Goal: Task Accomplishment & Management: Complete application form

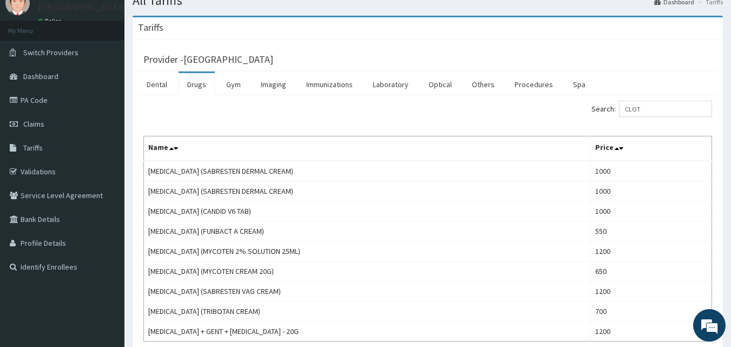
click at [65, 119] on link "Claims" at bounding box center [62, 124] width 125 height 24
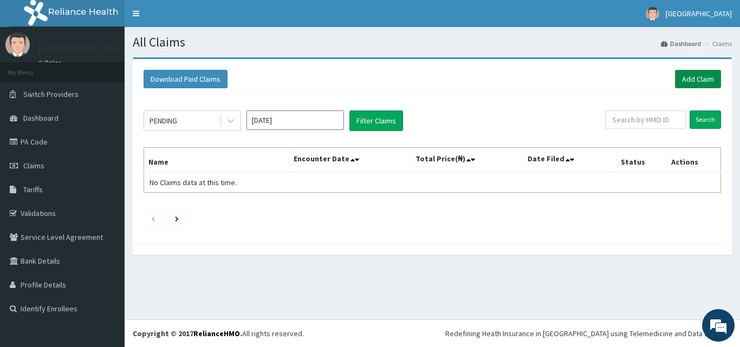
click at [690, 76] on link "Add Claim" at bounding box center [698, 79] width 46 height 18
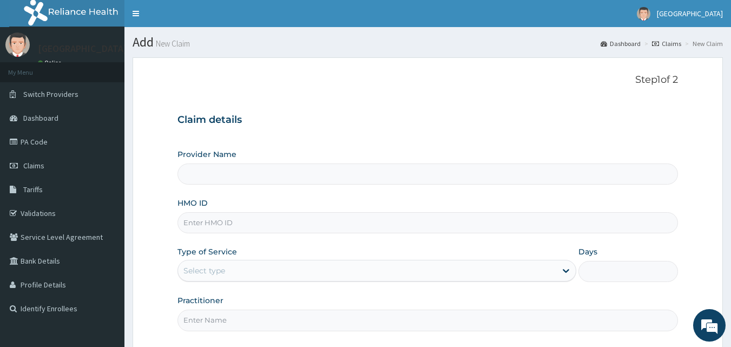
click at [314, 226] on input "HMO ID" at bounding box center [428, 222] width 501 height 21
click at [338, 178] on input "Provider Name" at bounding box center [428, 174] width 501 height 21
click at [293, 227] on input "HMO ID" at bounding box center [428, 222] width 501 height 21
paste input "NEL/10098/A"
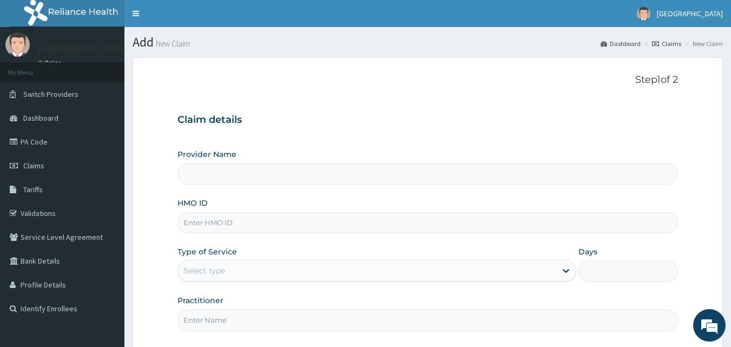
type input "NEL/10098/A"
type input "Peaceful Health Hospital"
type input "NEL/10098/A"
click at [463, 269] on div "Select type" at bounding box center [367, 270] width 378 height 17
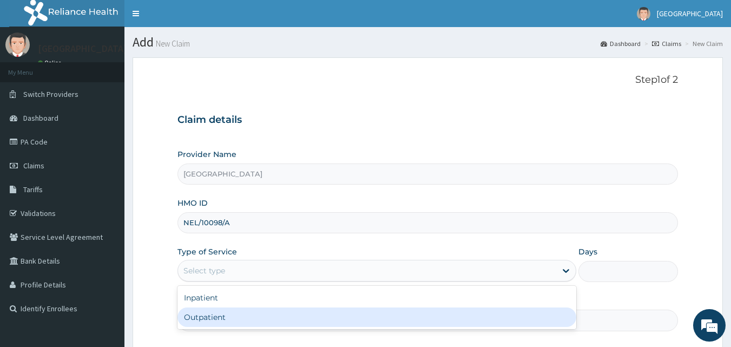
click at [451, 309] on div "Outpatient" at bounding box center [377, 317] width 399 height 19
type input "1"
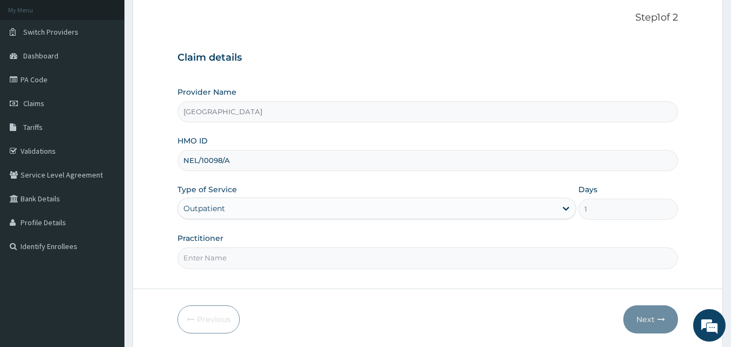
scroll to position [101, 0]
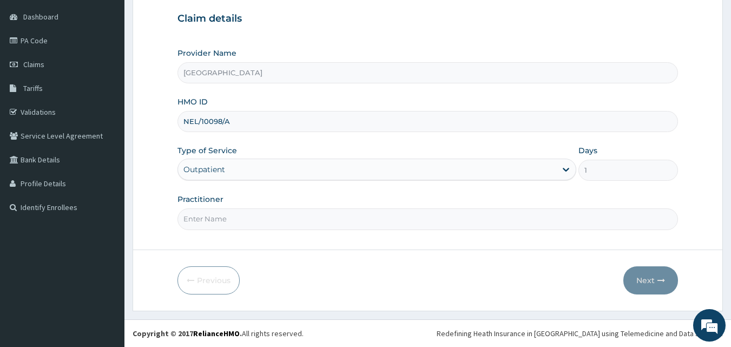
click at [459, 215] on input "Practitioner" at bounding box center [428, 218] width 501 height 21
type input "DR. ADEMOLA"
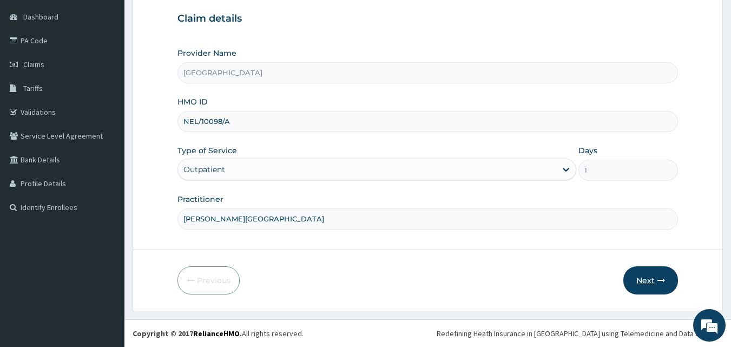
click at [646, 273] on button "Next" at bounding box center [651, 280] width 55 height 28
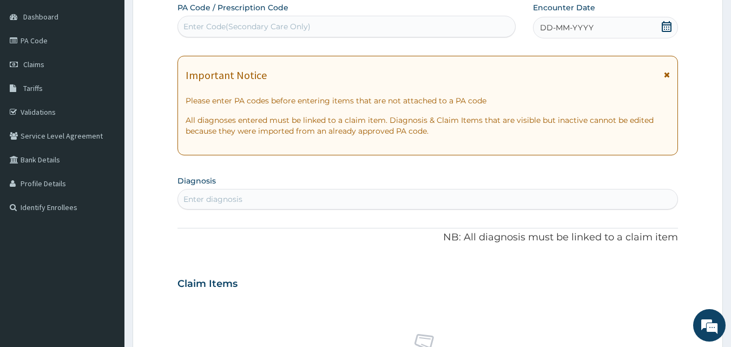
click at [436, 27] on div "Enter Code(Secondary Care Only)" at bounding box center [347, 26] width 338 height 17
paste input "PA/6CBB1C"
type input "PA/6CBB1C"
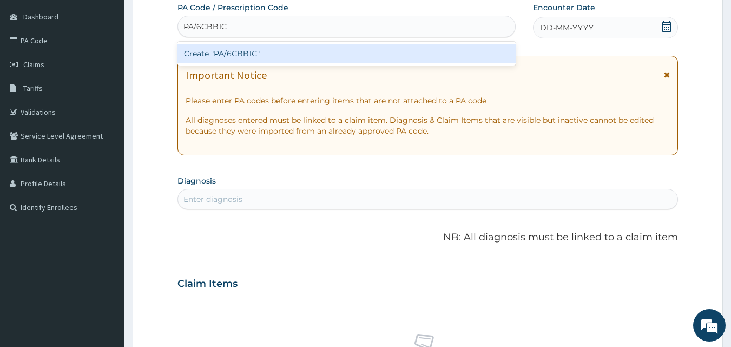
click at [431, 51] on div "Create "PA/6CBB1C"" at bounding box center [347, 53] width 339 height 19
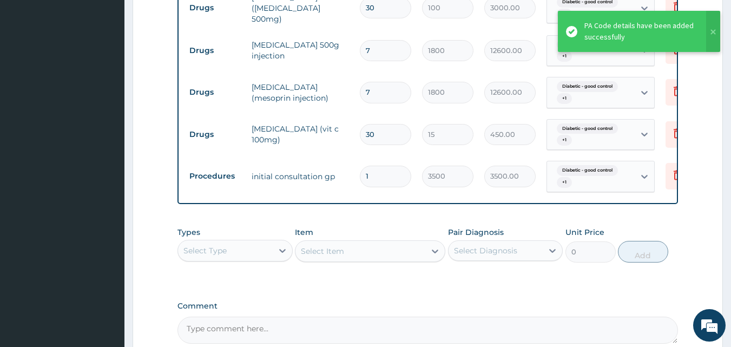
scroll to position [689, 0]
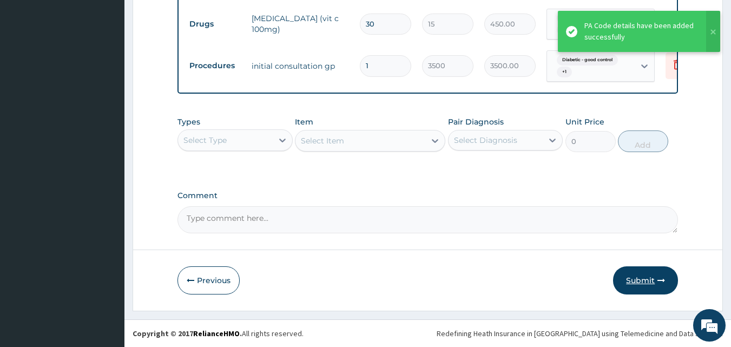
click at [646, 273] on button "Submit" at bounding box center [645, 280] width 65 height 28
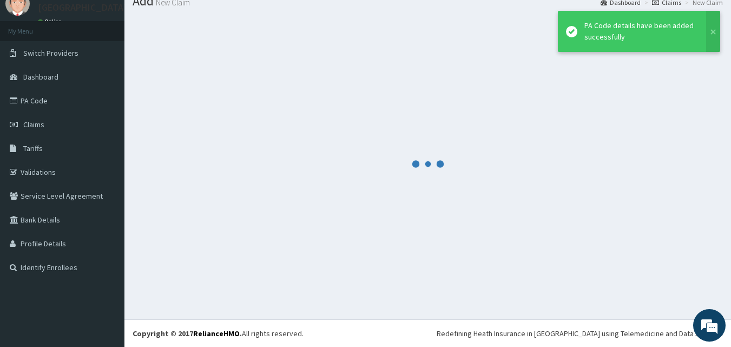
scroll to position [41, 0]
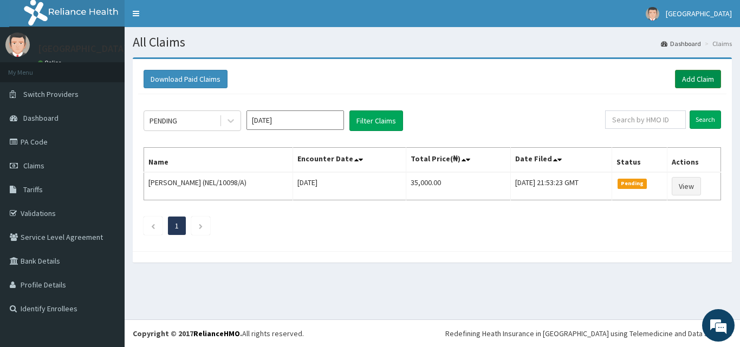
click at [701, 73] on link "Add Claim" at bounding box center [698, 79] width 46 height 18
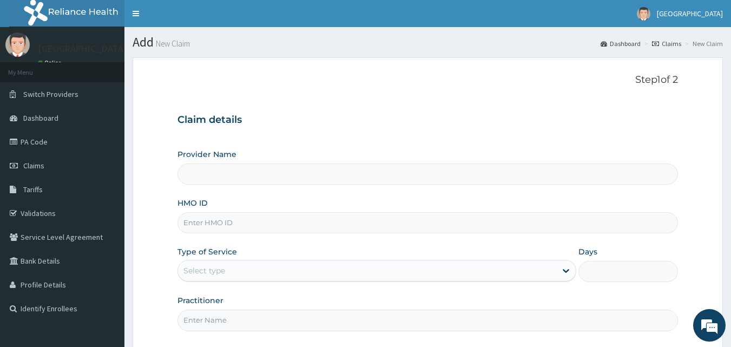
type input "Peaceful Health Hospital"
click at [278, 221] on input "HMO ID" at bounding box center [428, 222] width 501 height 21
paste input "CHL/10312/B"
type input "CHL/10312/B"
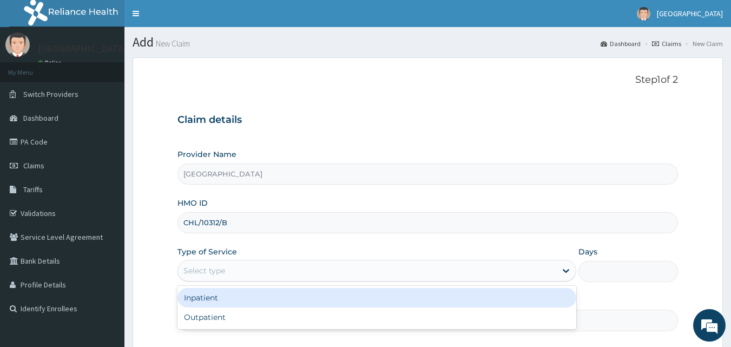
click at [371, 273] on div "Select type" at bounding box center [367, 270] width 378 height 17
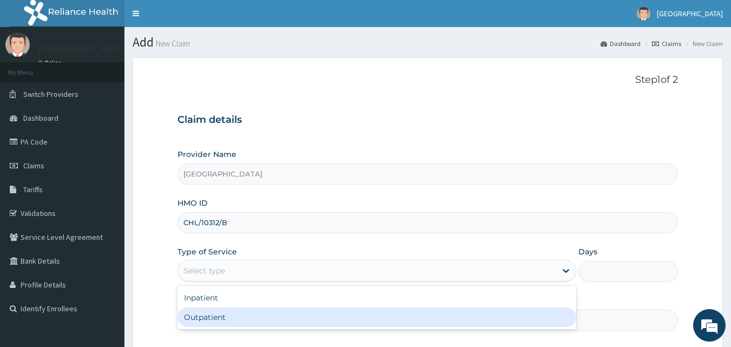
click at [345, 311] on div "Outpatient" at bounding box center [377, 317] width 399 height 19
type input "1"
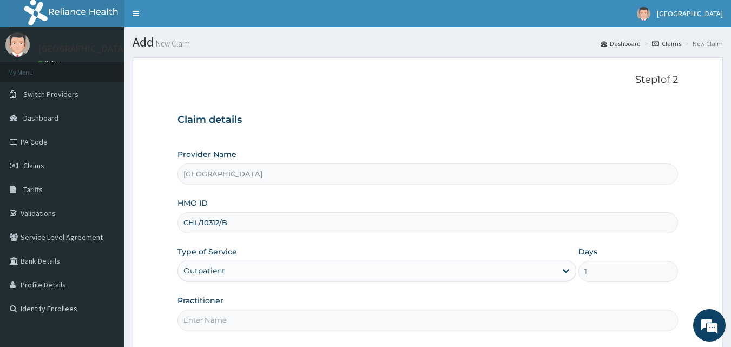
click at [358, 315] on input "Practitioner" at bounding box center [428, 320] width 501 height 21
type input "[PERSON_NAME][GEOGRAPHIC_DATA]"
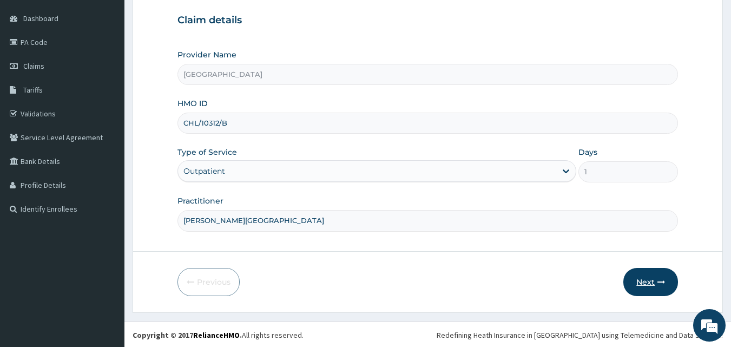
click at [643, 279] on button "Next" at bounding box center [651, 282] width 55 height 28
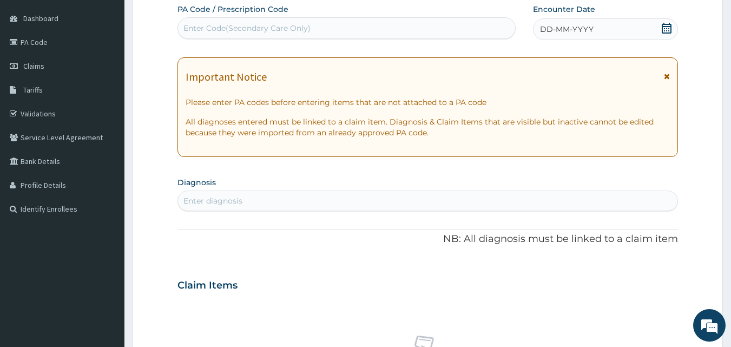
click at [322, 32] on div "Enter Code(Secondary Care Only)" at bounding box center [347, 27] width 338 height 17
paste input "PA/3F51CC"
type input "PA/3F51CC"
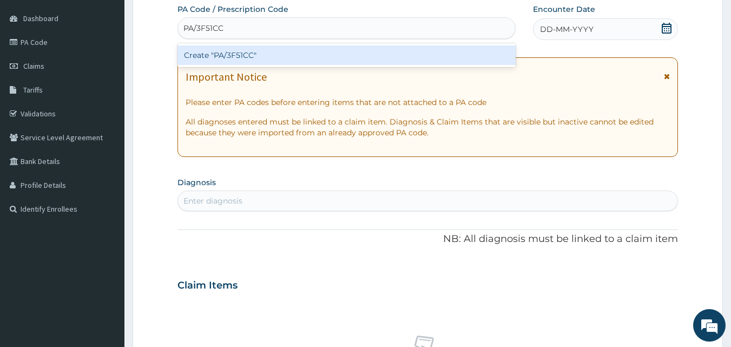
click at [336, 55] on div "Create "PA/3F51CC"" at bounding box center [347, 54] width 339 height 19
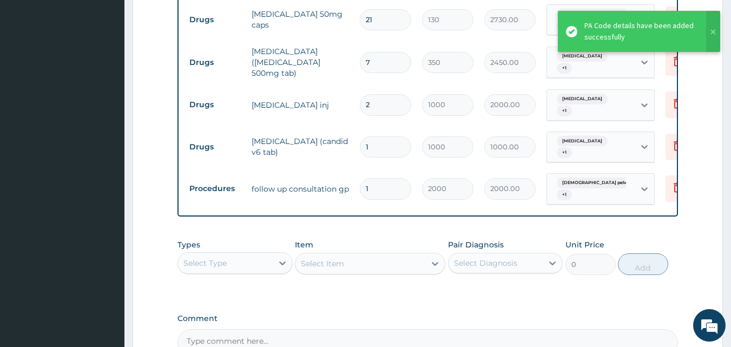
scroll to position [549, 0]
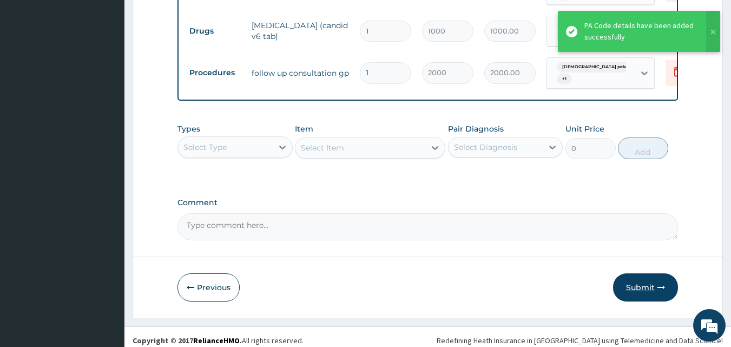
click at [640, 273] on button "Submit" at bounding box center [645, 287] width 65 height 28
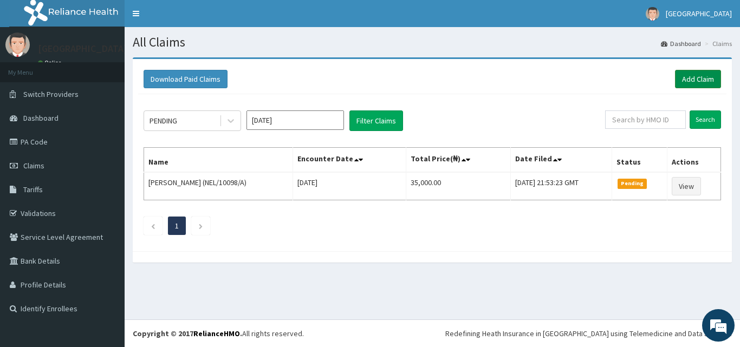
click at [692, 80] on link "Add Claim" at bounding box center [698, 79] width 46 height 18
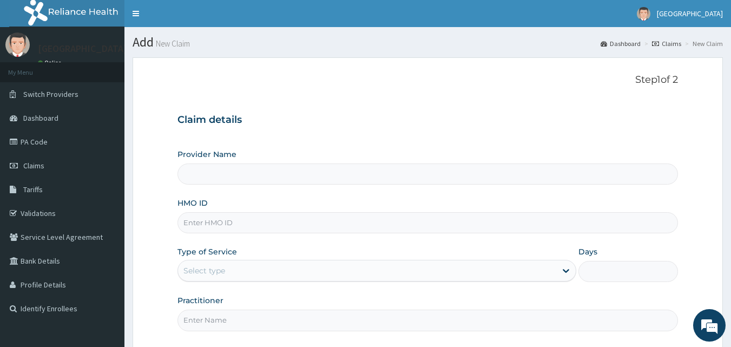
click at [295, 211] on div "HMO ID" at bounding box center [428, 216] width 501 height 36
type input "[GEOGRAPHIC_DATA]"
click at [286, 221] on input "HMO ID" at bounding box center [428, 222] width 501 height 21
paste input "CHL/10312/A"
type input "CHL/10312/A"
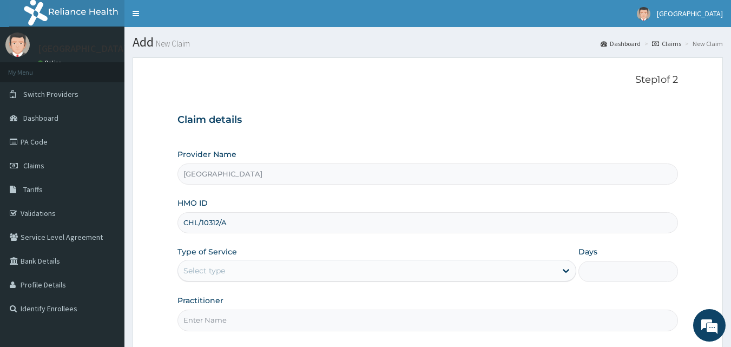
click at [369, 277] on div "Select type" at bounding box center [367, 270] width 378 height 17
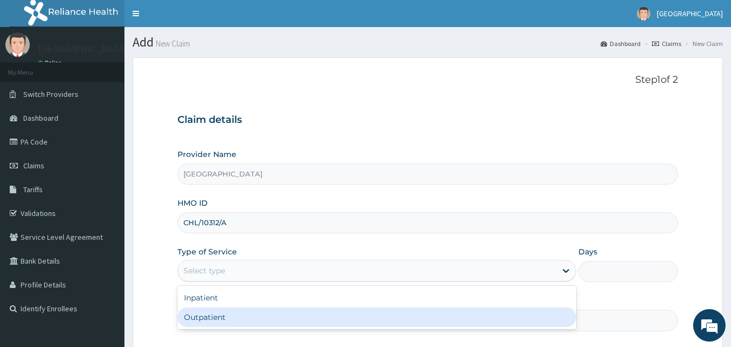
click at [352, 315] on div "Outpatient" at bounding box center [377, 317] width 399 height 19
type input "1"
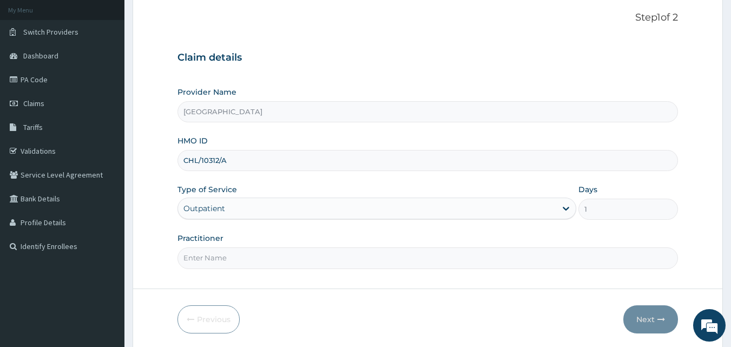
scroll to position [101, 0]
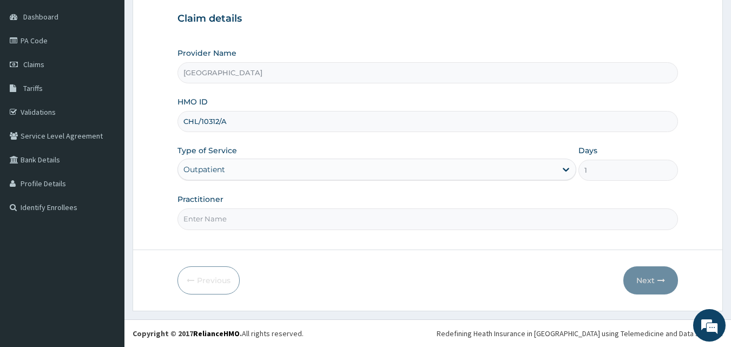
click at [345, 217] on input "Practitioner" at bounding box center [428, 218] width 501 height 21
type input "[PERSON_NAME][GEOGRAPHIC_DATA]"
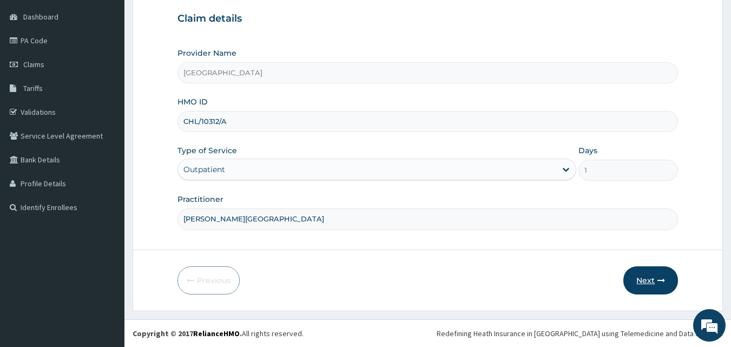
scroll to position [0, 0]
click at [657, 284] on button "Next" at bounding box center [651, 280] width 55 height 28
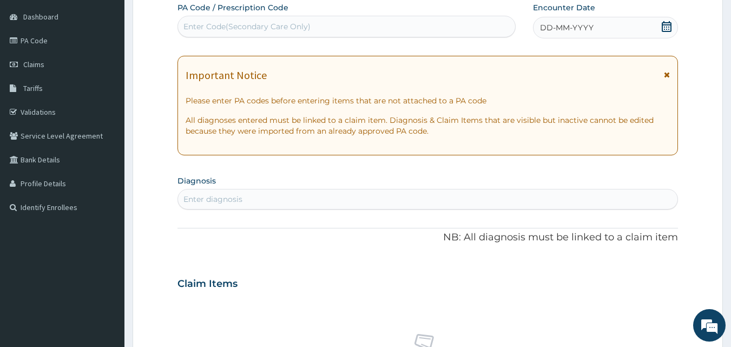
click at [426, 16] on div "Enter Code(Secondary Care Only)" at bounding box center [347, 27] width 339 height 22
paste input "CHL/10312/A"
type input "CHL/10312/A"
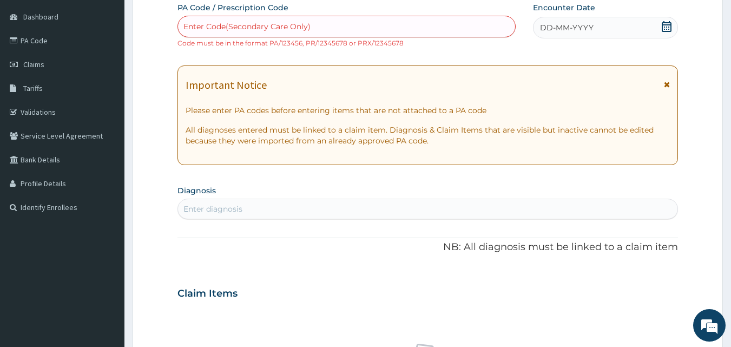
click at [374, 26] on div "Enter Code(Secondary Care Only)" at bounding box center [347, 26] width 338 height 17
paste input "CHL/10312/A"
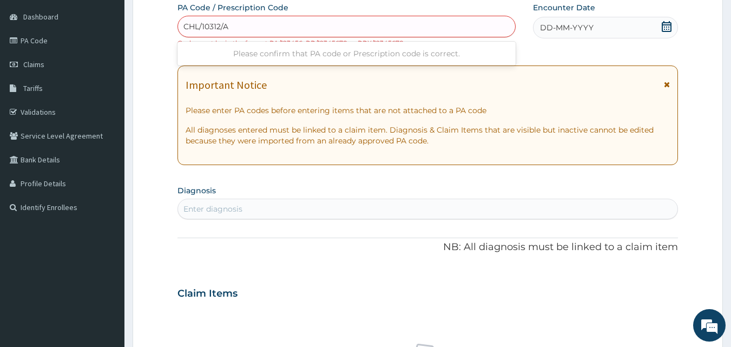
type input "CHL/10312/A"
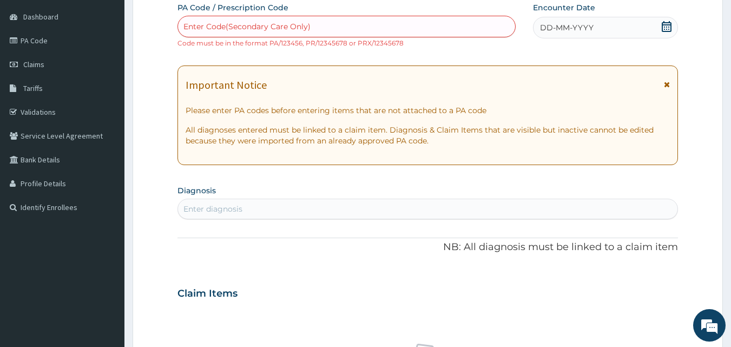
paste input "PA/034C92"
type input "PA/034C92"
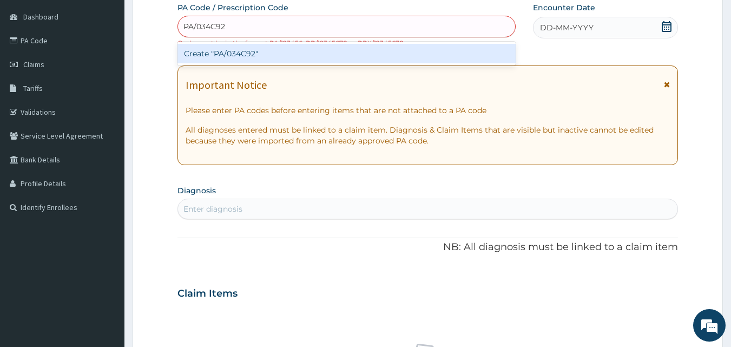
click at [395, 59] on div "Create "PA/034C92"" at bounding box center [347, 53] width 339 height 19
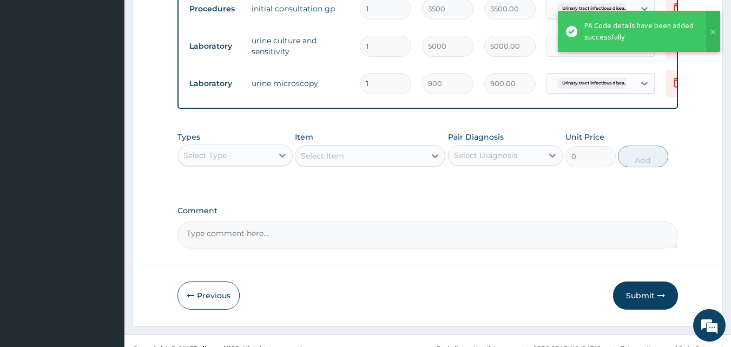
scroll to position [439, 0]
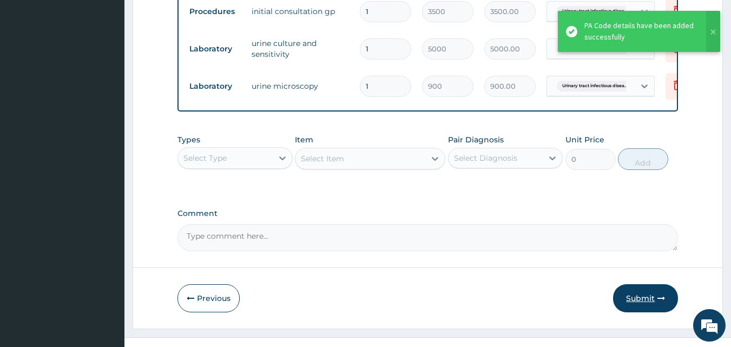
click at [637, 303] on button "Submit" at bounding box center [645, 298] width 65 height 28
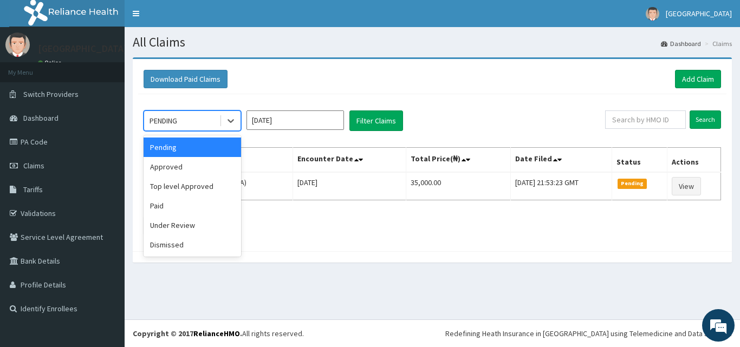
click at [217, 110] on div "PENDING" at bounding box center [191, 120] width 97 height 21
click at [190, 163] on div "Approved" at bounding box center [191, 166] width 97 height 19
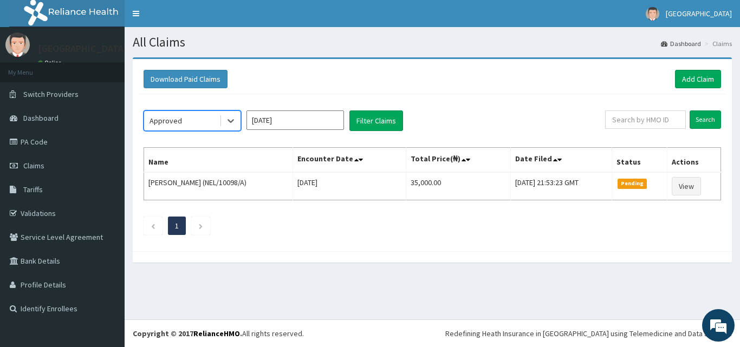
click at [285, 120] on input "Aug 2025" at bounding box center [294, 119] width 97 height 19
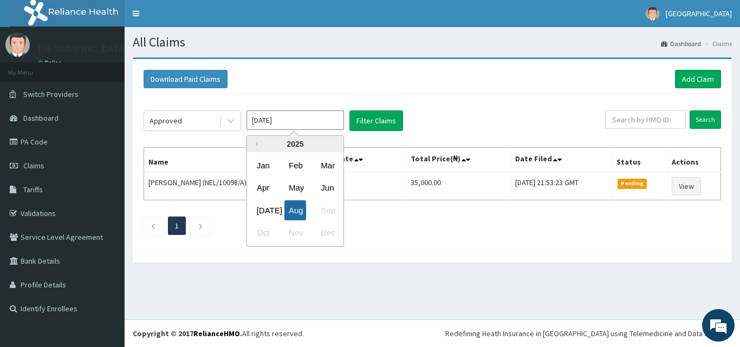
click at [287, 208] on div "Aug" at bounding box center [295, 210] width 22 height 20
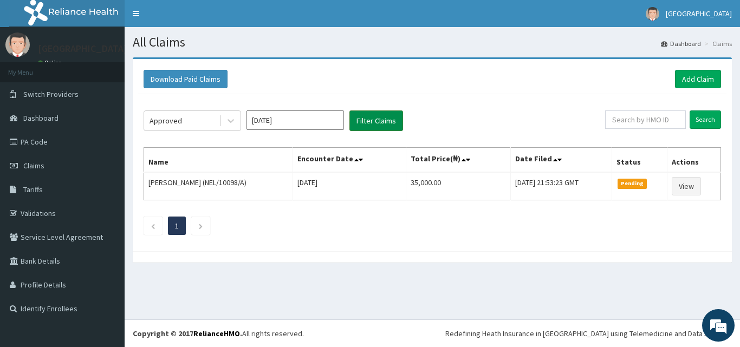
click at [371, 124] on button "Filter Claims" at bounding box center [376, 120] width 54 height 21
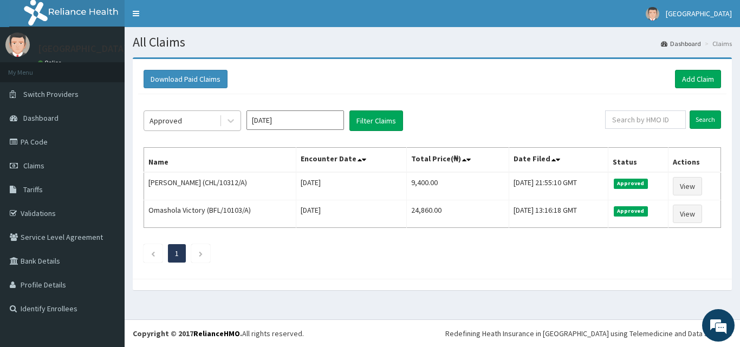
click at [204, 128] on div "Approved" at bounding box center [181, 120] width 75 height 17
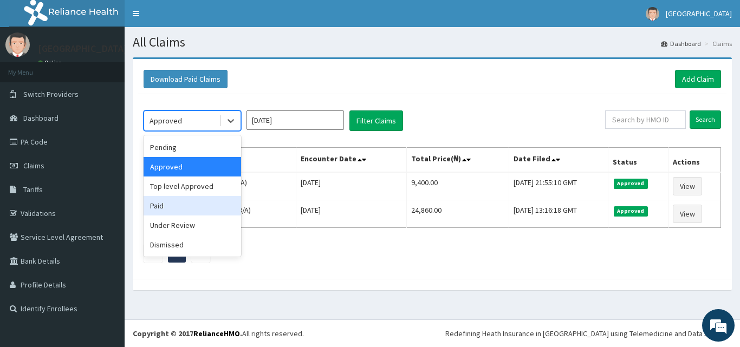
click at [186, 206] on div "Paid" at bounding box center [191, 205] width 97 height 19
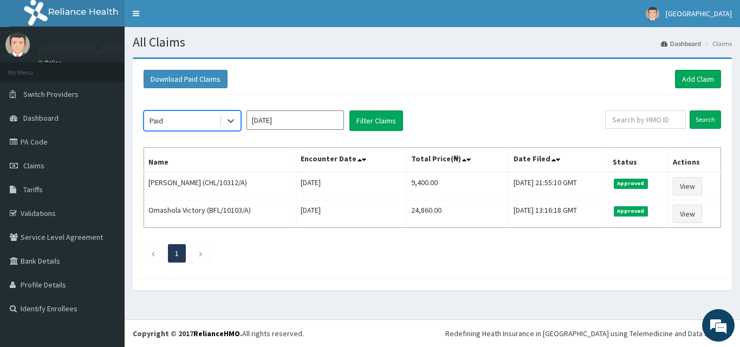
click at [295, 120] on input "Aug 2025" at bounding box center [294, 119] width 97 height 19
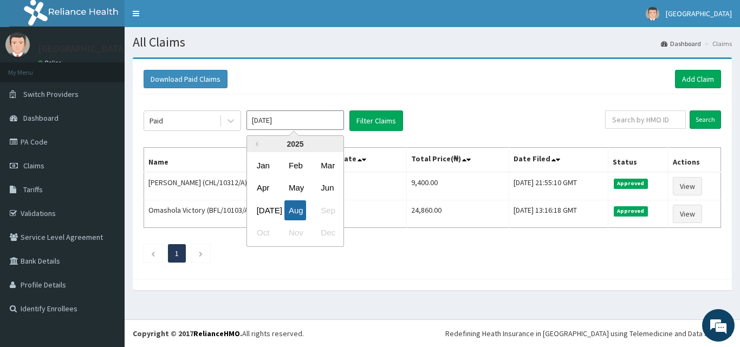
click at [297, 206] on div "Aug" at bounding box center [295, 210] width 22 height 20
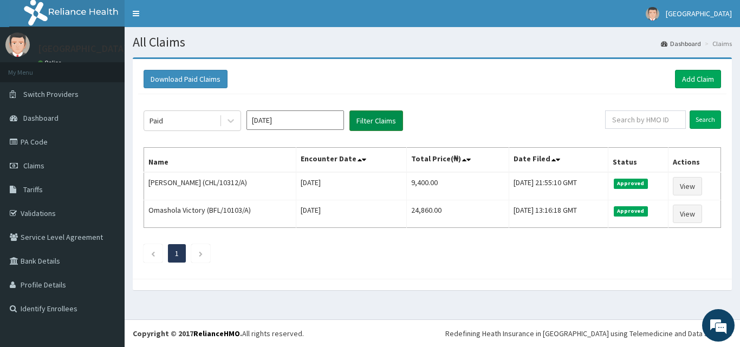
click at [377, 119] on button "Filter Claims" at bounding box center [376, 120] width 54 height 21
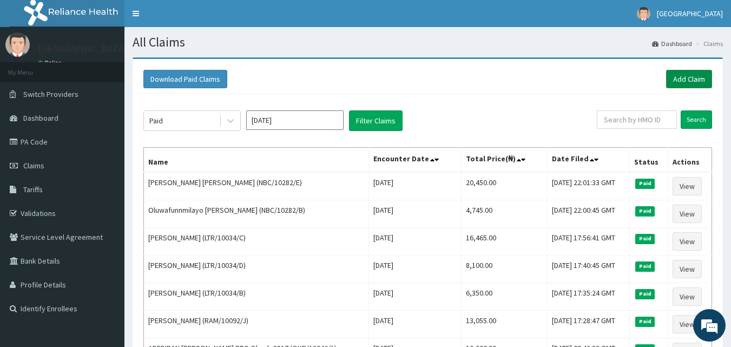
click at [679, 74] on link "Add Claim" at bounding box center [689, 79] width 46 height 18
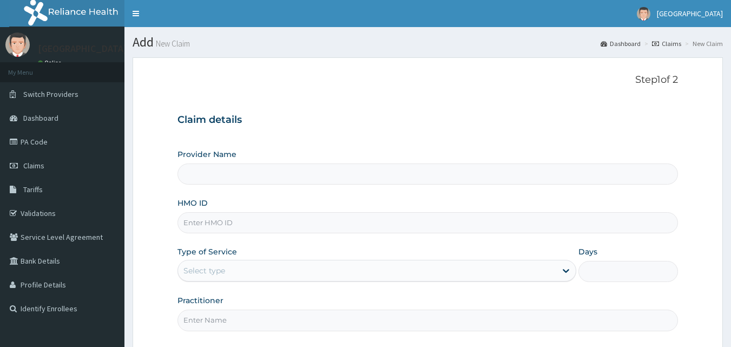
click at [223, 232] on input "HMO ID" at bounding box center [428, 222] width 501 height 21
type input "[GEOGRAPHIC_DATA]"
paste input "BFL/10103/A"
click at [201, 225] on input "BFL/10103/A" at bounding box center [428, 222] width 501 height 21
type input "BFL/10103/A"
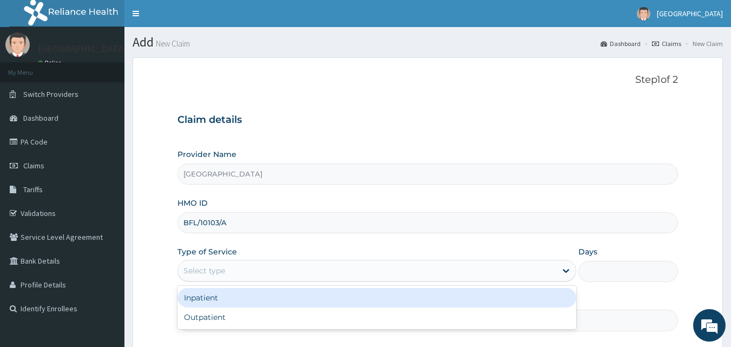
drag, startPoint x: 297, startPoint y: 274, endPoint x: 292, endPoint y: 306, distance: 32.2
click at [292, 282] on div "option Inpatient focused, 1 of 2. 2 results available. Use Up and Down to choos…" at bounding box center [377, 271] width 399 height 22
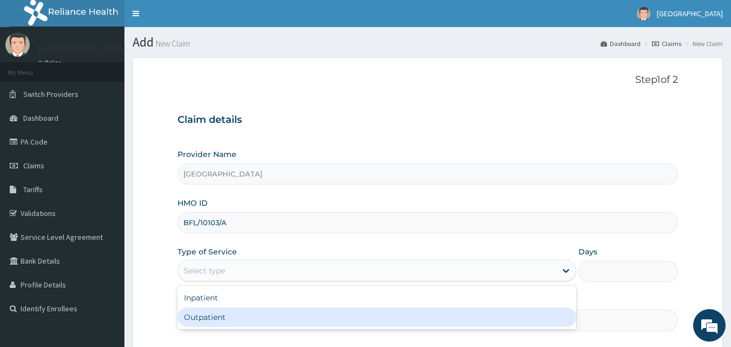
click at [292, 312] on div "Outpatient" at bounding box center [377, 317] width 399 height 19
type input "1"
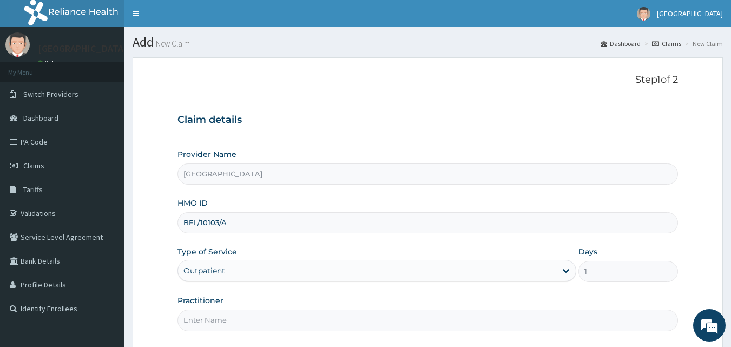
click at [293, 316] on input "Practitioner" at bounding box center [428, 320] width 501 height 21
type input "[PERSON_NAME][GEOGRAPHIC_DATA]"
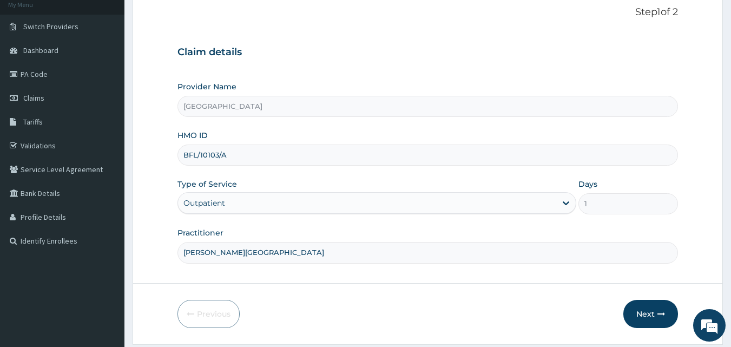
scroll to position [101, 0]
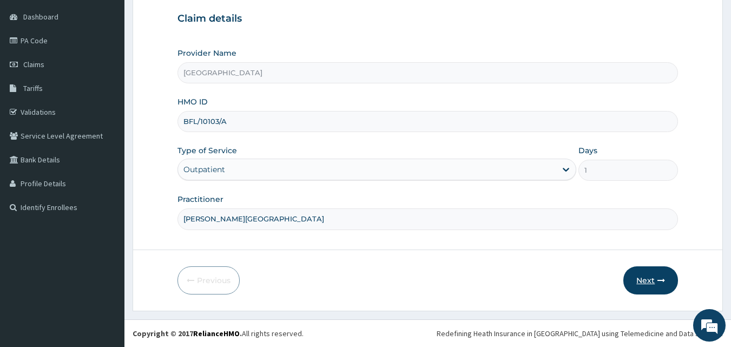
click at [645, 276] on button "Next" at bounding box center [651, 280] width 55 height 28
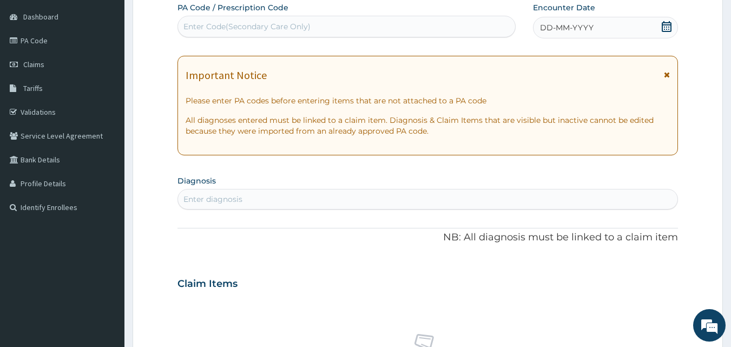
click at [401, 18] on div "Enter Code(Secondary Care Only)" at bounding box center [347, 26] width 338 height 17
paste input "PA/62371B"
type input "PA/62371B"
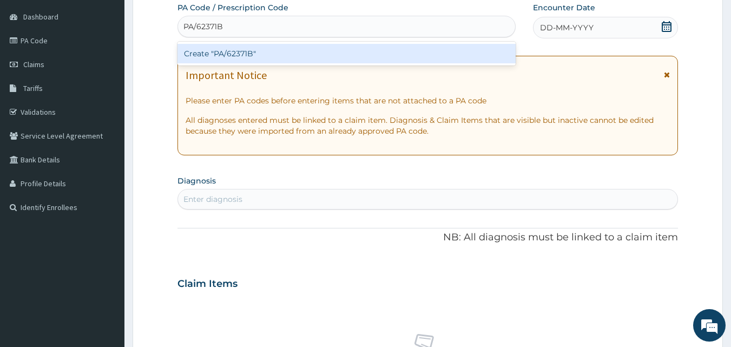
click at [384, 50] on div "Create "PA/62371B"" at bounding box center [347, 53] width 339 height 19
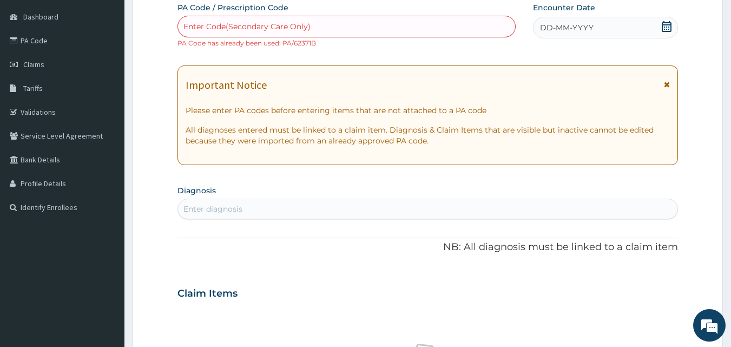
click at [359, 22] on div "Enter Code(Secondary Care Only)" at bounding box center [347, 26] width 338 height 17
paste input "PA/62371B"
type input "PA/62371B"
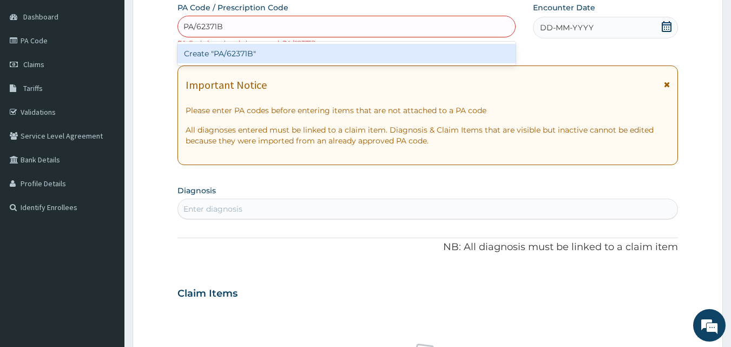
click at [352, 49] on div "Create "PA/62371B"" at bounding box center [347, 53] width 339 height 19
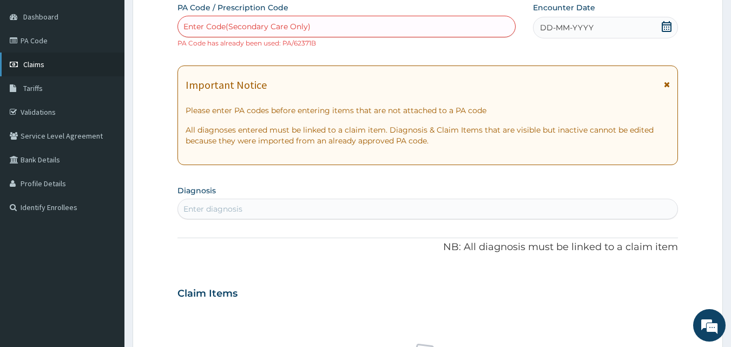
click at [57, 64] on link "Claims" at bounding box center [62, 65] width 125 height 24
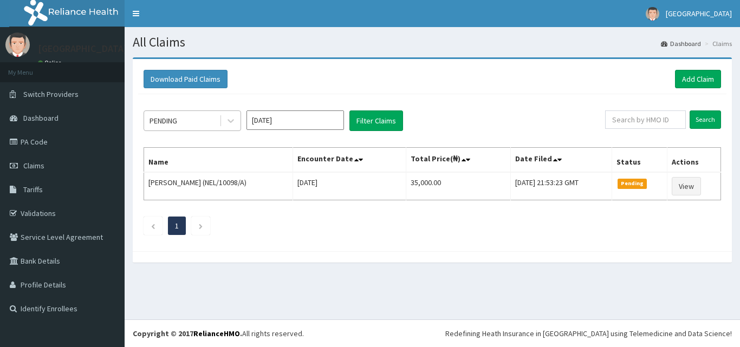
click at [189, 115] on div "PENDING" at bounding box center [181, 120] width 75 height 17
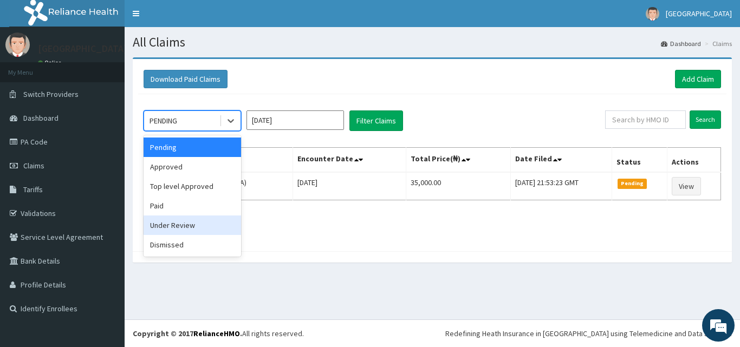
click at [181, 219] on div "Under Review" at bounding box center [191, 224] width 97 height 19
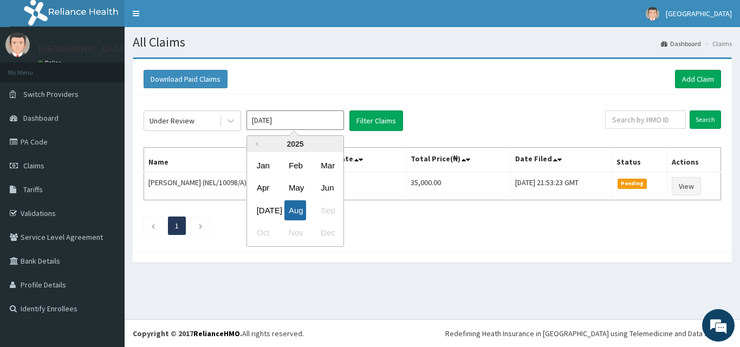
drag, startPoint x: 283, startPoint y: 119, endPoint x: 289, endPoint y: 207, distance: 88.4
click at [289, 131] on div "[DATE] Previous Year [DATE] Feb Mar Apr May Jun [DATE] Aug Sep Oct Nov Dec" at bounding box center [294, 120] width 97 height 21
click at [289, 207] on div "Aug" at bounding box center [295, 210] width 22 height 20
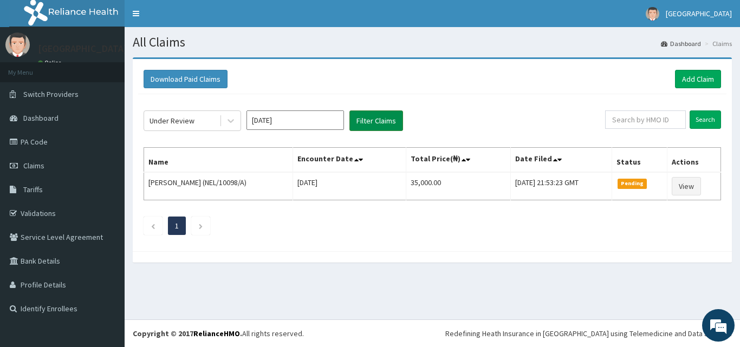
click at [365, 121] on button "Filter Claims" at bounding box center [376, 120] width 54 height 21
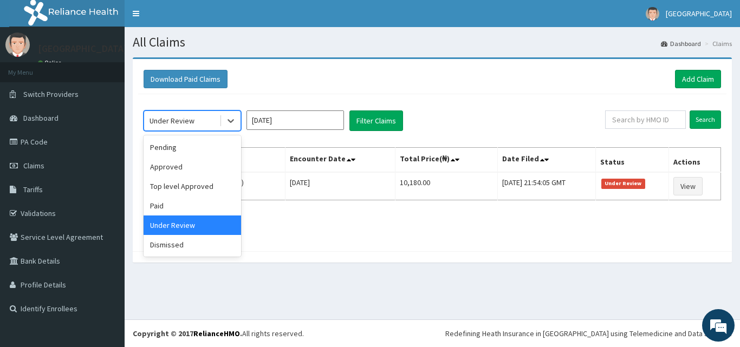
click at [210, 116] on div "Under Review" at bounding box center [181, 120] width 75 height 17
click at [185, 243] on div "Dismissed" at bounding box center [191, 244] width 97 height 19
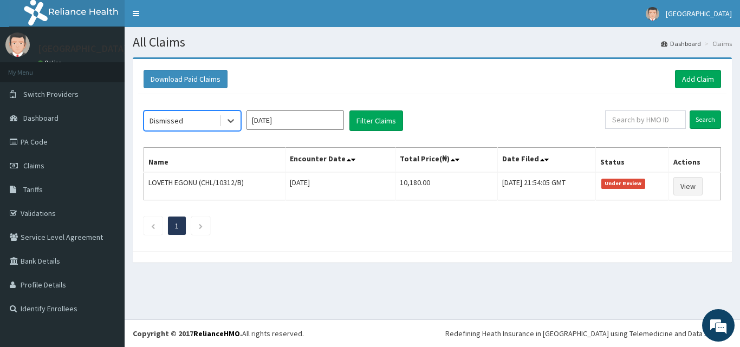
click at [314, 128] on input "[DATE]" at bounding box center [294, 119] width 97 height 19
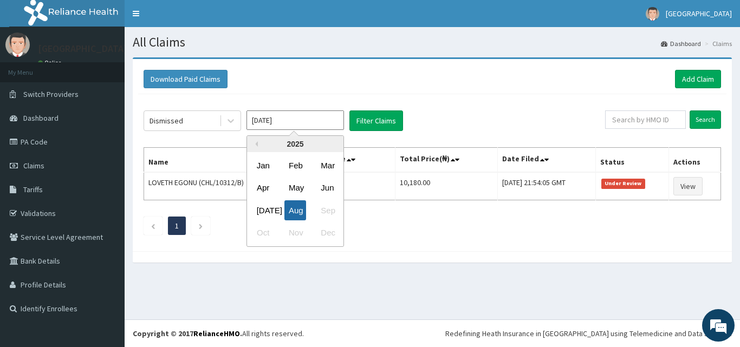
click at [293, 201] on div "Aug" at bounding box center [295, 210] width 22 height 20
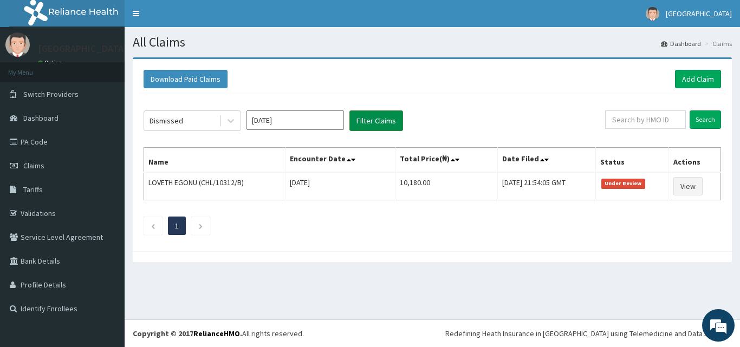
click at [377, 123] on button "Filter Claims" at bounding box center [376, 120] width 54 height 21
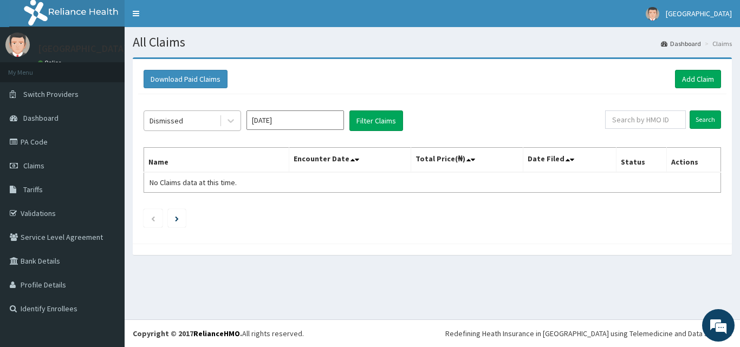
click at [198, 122] on div "Dismissed" at bounding box center [181, 120] width 75 height 17
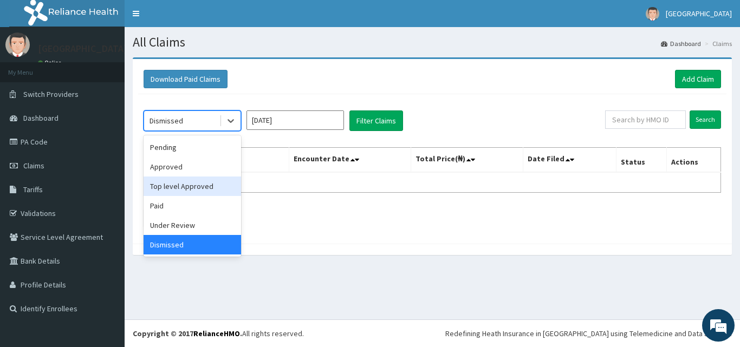
click at [179, 189] on div "Top level Approved" at bounding box center [191, 185] width 97 height 19
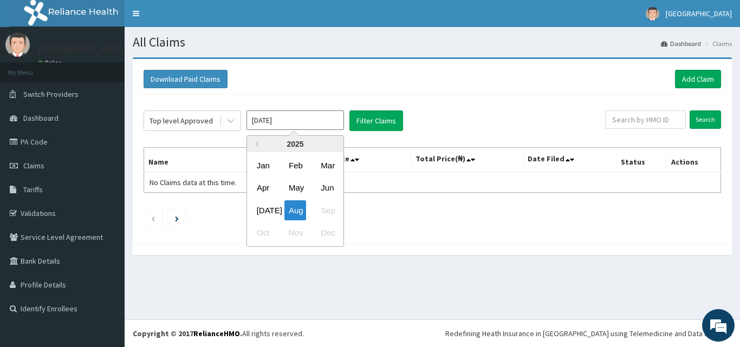
click at [289, 119] on input "[DATE]" at bounding box center [294, 119] width 97 height 19
click at [295, 211] on div "Aug" at bounding box center [295, 210] width 22 height 20
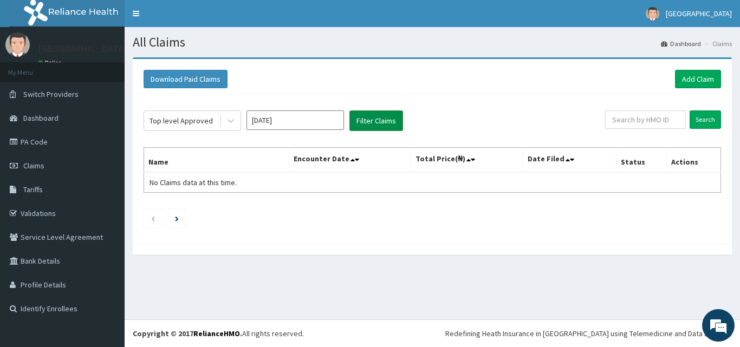
click at [380, 123] on button "Filter Claims" at bounding box center [376, 120] width 54 height 21
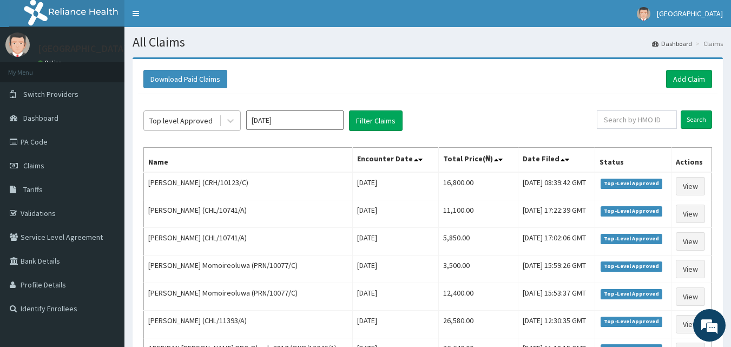
click at [185, 114] on div "Top level Approved" at bounding box center [181, 120] width 75 height 17
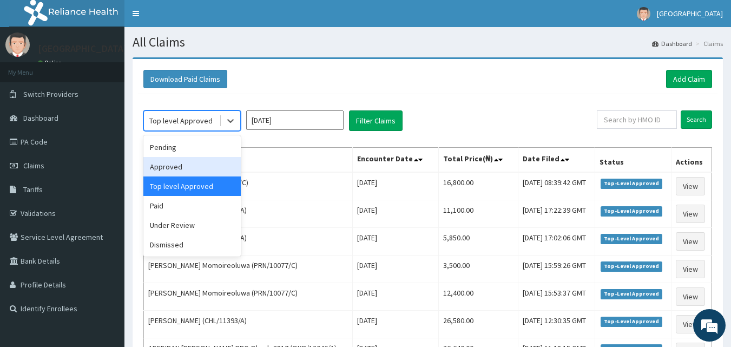
click at [175, 173] on div "Approved" at bounding box center [191, 166] width 97 height 19
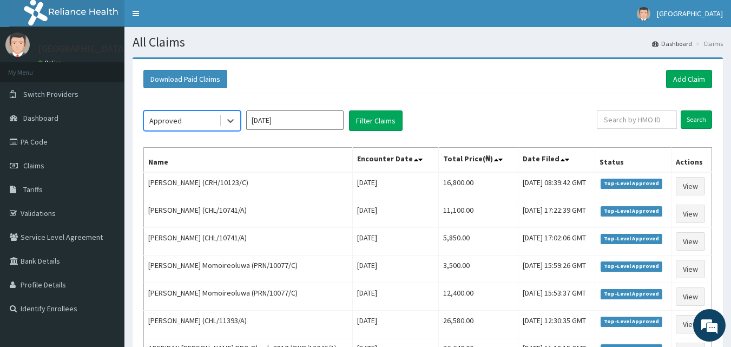
click at [281, 119] on input "[DATE]" at bounding box center [294, 119] width 97 height 19
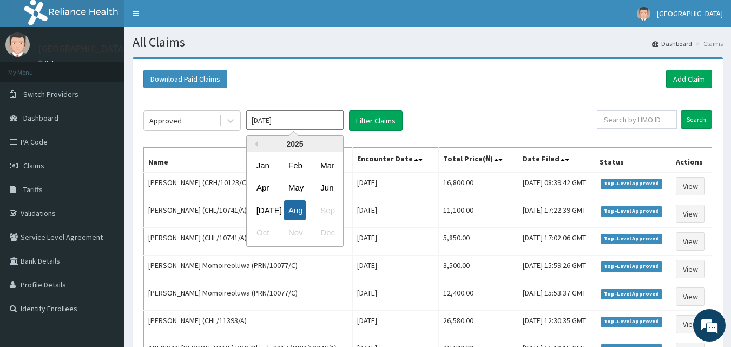
click at [289, 207] on div "Aug" at bounding box center [295, 210] width 22 height 20
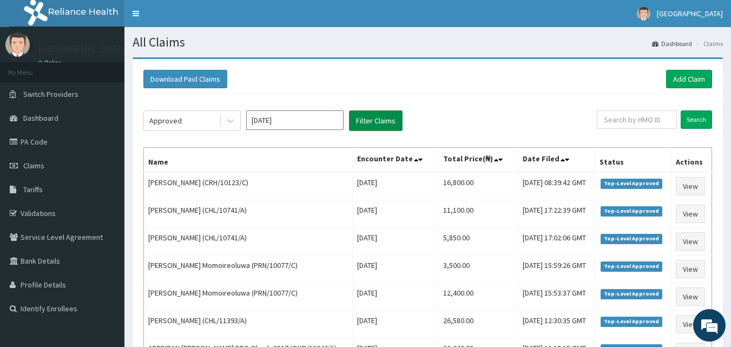
click at [375, 117] on button "Filter Claims" at bounding box center [376, 120] width 54 height 21
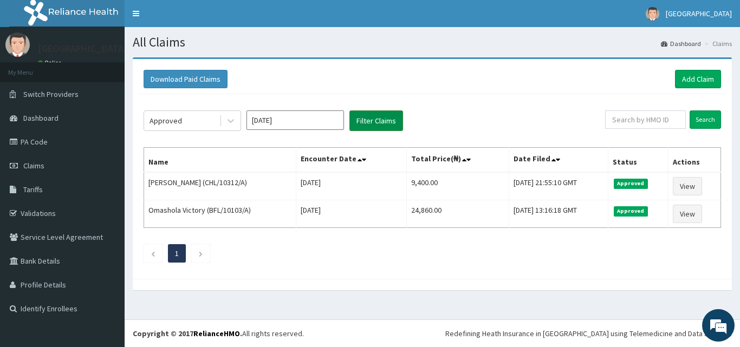
click at [375, 117] on button "Filter Claims" at bounding box center [376, 120] width 54 height 21
